Goal: Navigation & Orientation: Find specific page/section

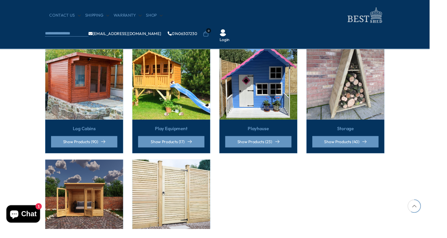
scroll to position [395, 0]
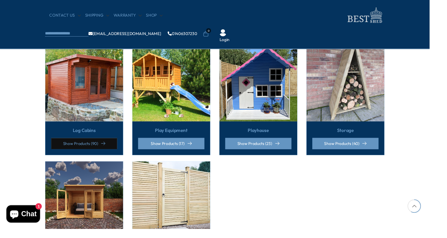
click at [73, 144] on link "Show Products (90)" at bounding box center [87, 150] width 69 height 12
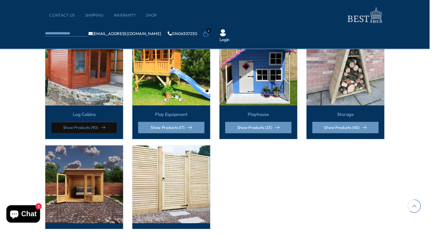
scroll to position [415, 0]
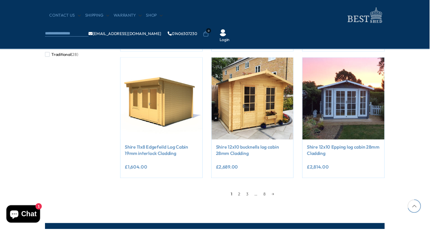
scroll to position [490, 0]
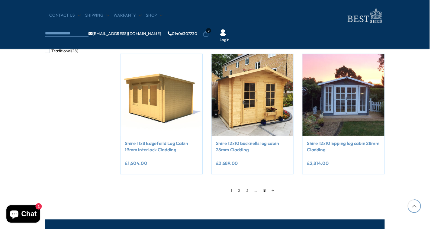
click at [273, 196] on link "8" at bounding box center [275, 198] width 8 height 9
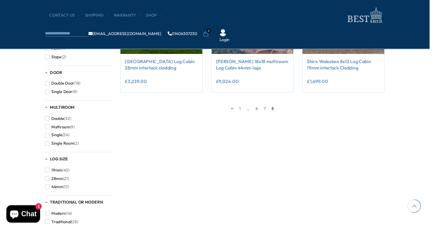
scroll to position [313, 0]
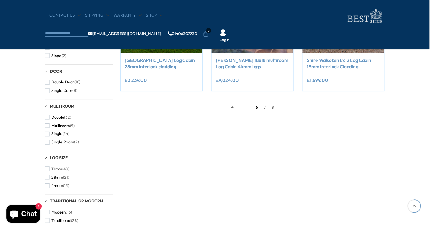
click at [269, 115] on link "6" at bounding box center [267, 111] width 8 height 9
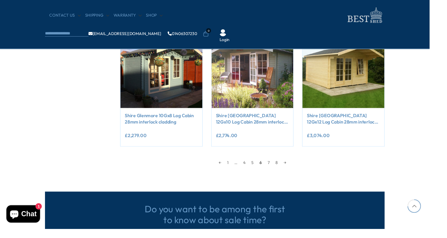
scroll to position [519, 0]
